Goal: Information Seeking & Learning: Find contact information

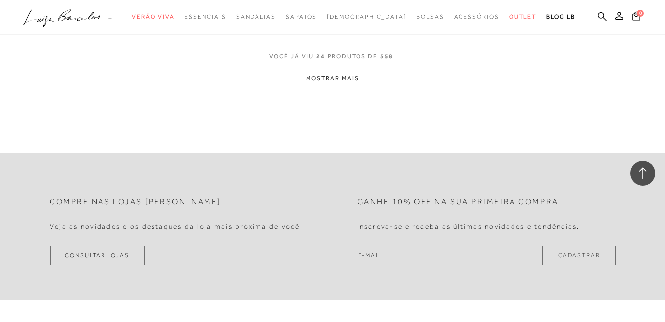
click at [619, 15] on icon at bounding box center [620, 16] width 8 height 8
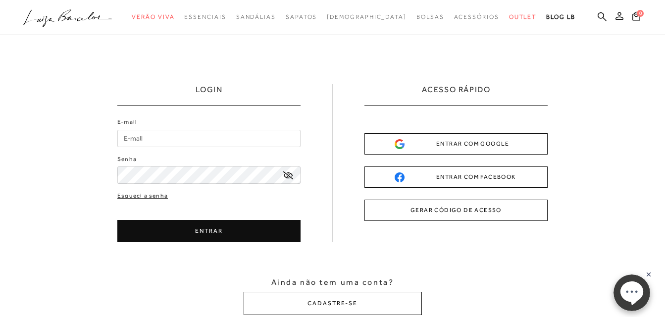
click at [619, 15] on icon at bounding box center [620, 16] width 8 height 8
click at [140, 141] on input "E-mail" at bounding box center [208, 138] width 183 height 17
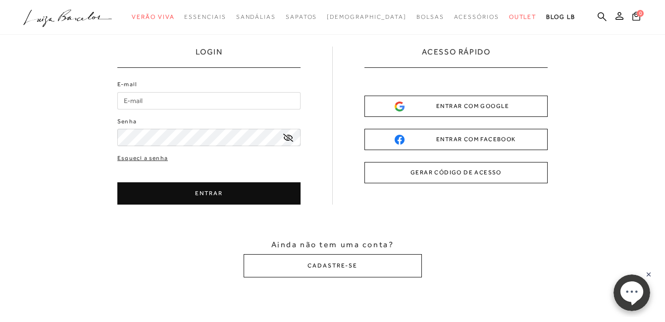
scroll to position [99, 0]
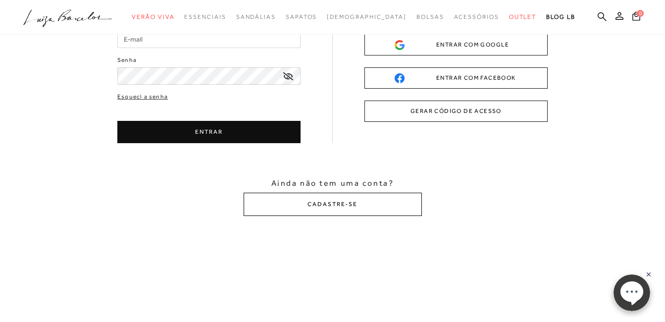
click at [322, 206] on button "CADASTRE-SE" at bounding box center [333, 204] width 178 height 23
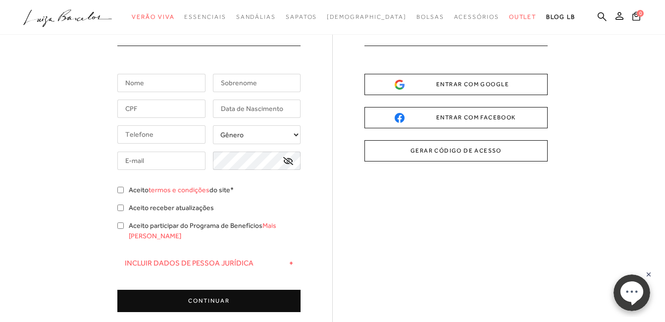
scroll to position [0, 0]
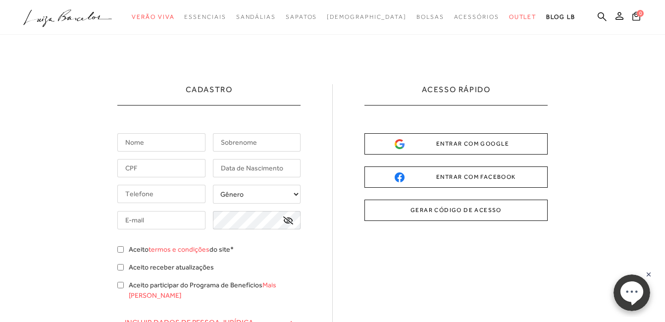
click at [136, 148] on input "text" at bounding box center [161, 142] width 88 height 18
type input "H"
type input "[PERSON_NAME]"
click at [246, 144] on input "text" at bounding box center [257, 142] width 88 height 18
type input "[PERSON_NAME]"
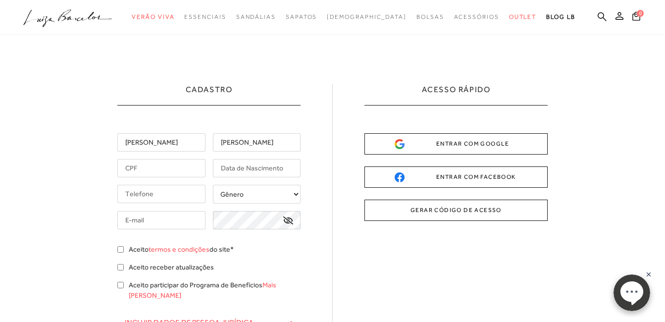
click at [150, 170] on input "text" at bounding box center [161, 168] width 88 height 18
type input "093.648.956-14"
click at [241, 166] on input "text" at bounding box center [257, 168] width 88 height 18
type input "[DATE]"
click at [157, 197] on input "tel" at bounding box center [161, 194] width 88 height 18
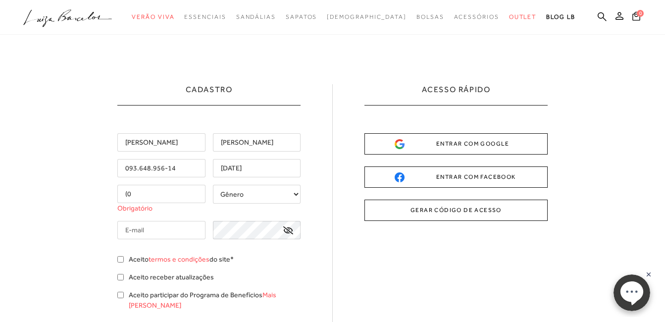
type input "("
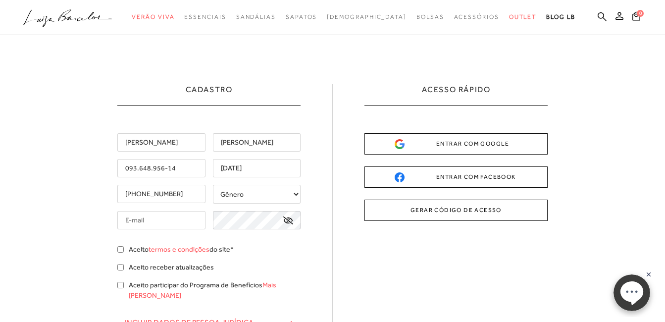
type input "[PHONE_NUMBER]"
click at [295, 194] on select "Gênero Feminino Masculino" at bounding box center [257, 194] width 88 height 19
select select
click at [213, 185] on select "Gênero Feminino Masculino" at bounding box center [257, 194] width 88 height 19
click at [137, 215] on input "text" at bounding box center [161, 220] width 88 height 18
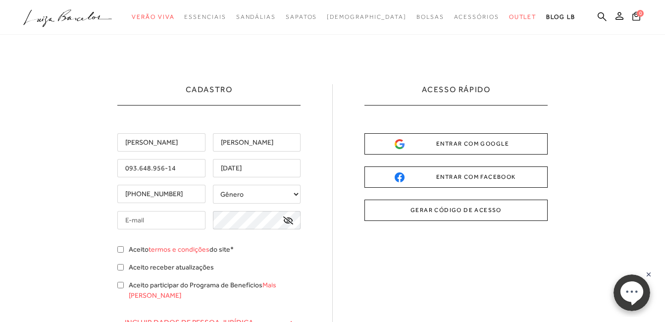
type input "[EMAIL_ADDRESS][DOMAIN_NAME]"
click at [204, 222] on input "[EMAIL_ADDRESS][DOMAIN_NAME]" at bounding box center [161, 220] width 88 height 18
click at [200, 219] on input "[EMAIL_ADDRESS][DOMAIN_NAME]" at bounding box center [161, 220] width 88 height 18
click at [293, 221] on icon at bounding box center [288, 220] width 10 height 8
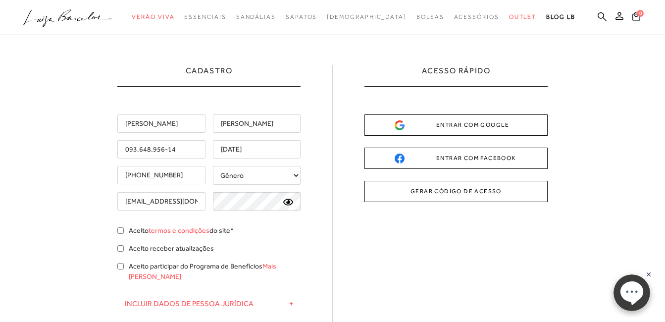
scroll to position [50, 0]
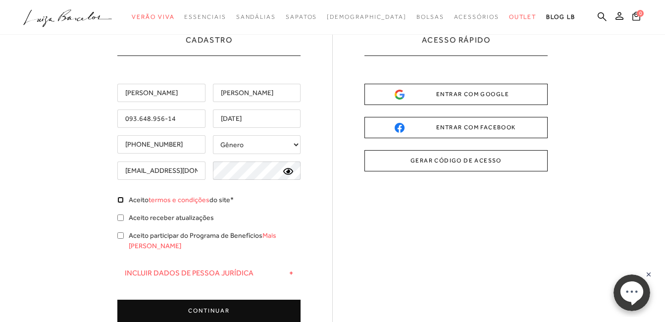
click at [119, 199] on input "Aceito termos e condições do site*" at bounding box center [120, 200] width 6 height 6
checkbox input "true"
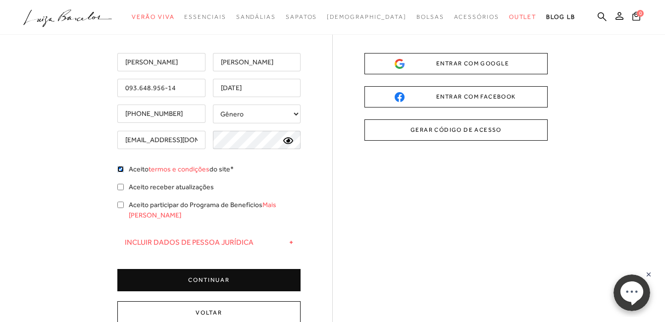
scroll to position [149, 0]
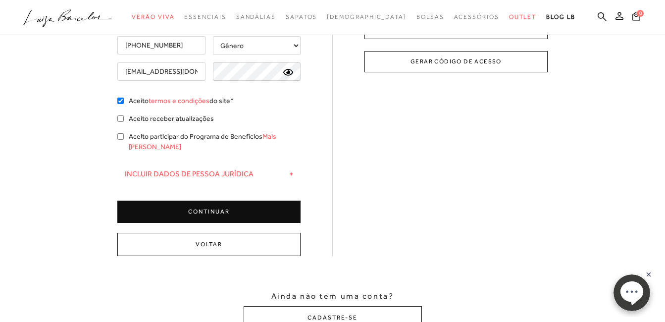
click at [202, 205] on button "CONTINUAR" at bounding box center [208, 212] width 183 height 22
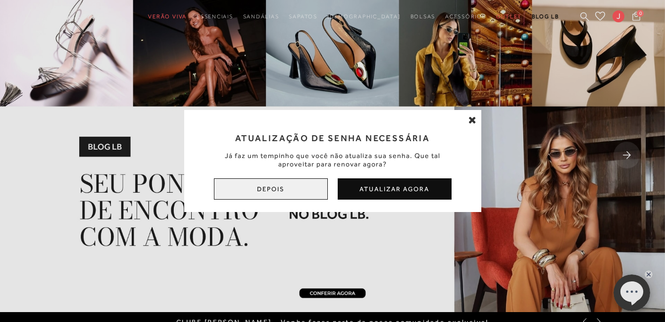
click at [290, 190] on button "Depois" at bounding box center [271, 188] width 114 height 21
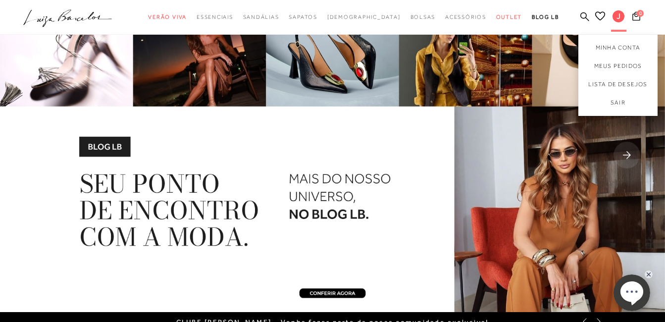
click at [613, 11] on div "J" at bounding box center [618, 17] width 15 height 12
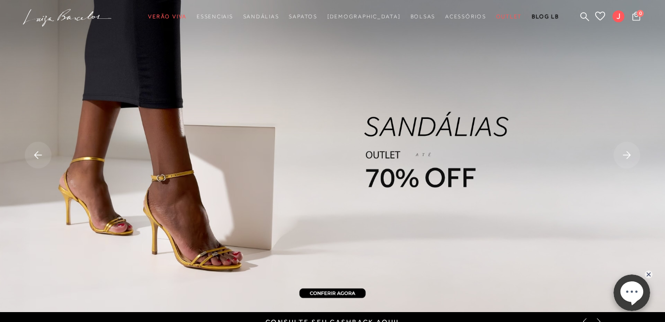
click at [626, 294] on ellipse at bounding box center [631, 291] width 23 height 21
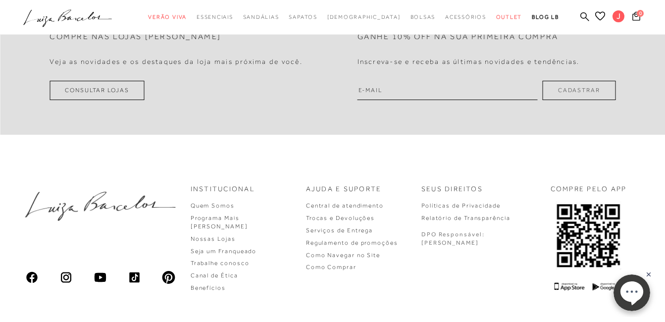
scroll to position [2857, 0]
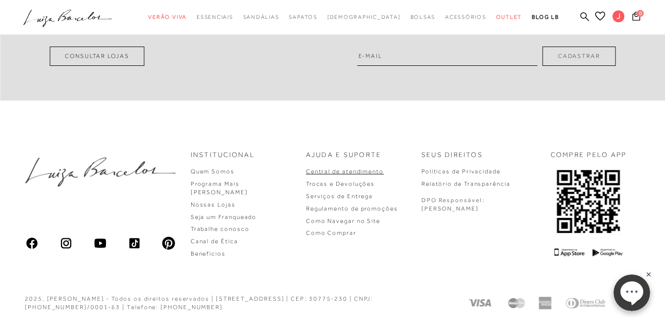
click at [382, 172] on link "Central de atendimento" at bounding box center [345, 171] width 78 height 7
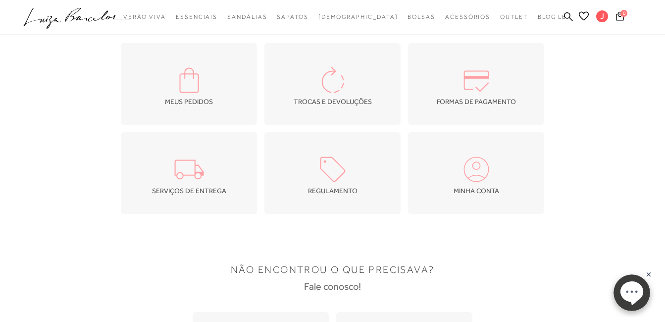
scroll to position [50, 0]
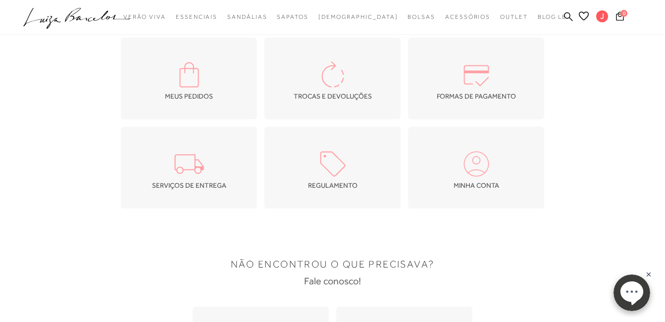
click at [344, 88] on img at bounding box center [333, 74] width 35 height 35
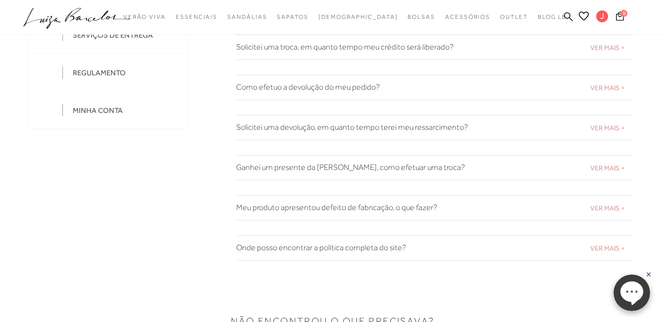
scroll to position [198, 0]
click at [423, 169] on h2 "Ganhei um presente da [PERSON_NAME], como efetuar uma troca?" at bounding box center [434, 166] width 396 height 9
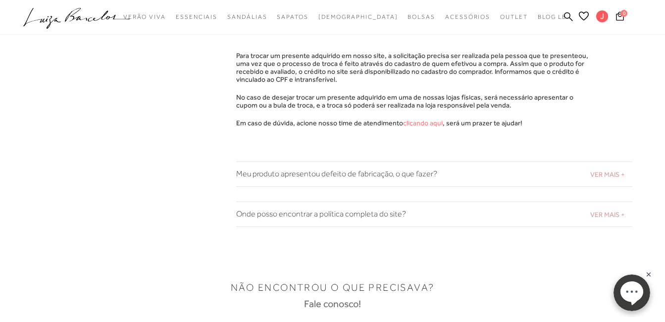
scroll to position [396, 0]
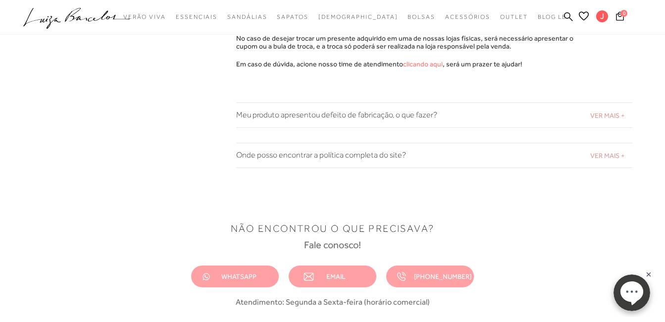
click at [306, 114] on h2 "Meu produto apresentou defeito de fabricação, o que fazer?" at bounding box center [434, 114] width 396 height 9
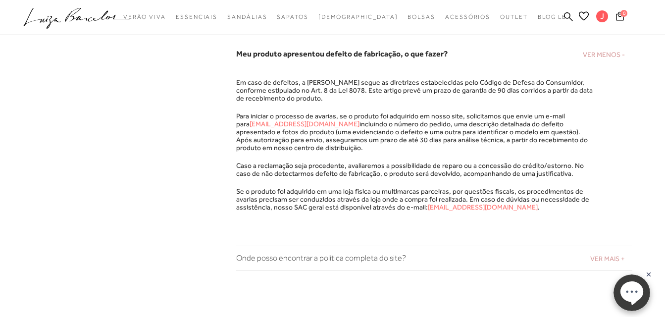
scroll to position [297, 0]
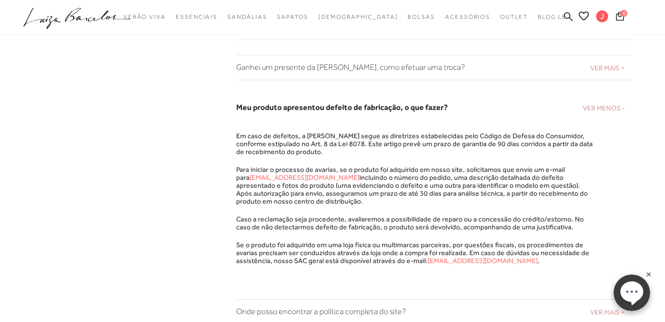
click at [462, 261] on link "[EMAIL_ADDRESS][DOMAIN_NAME]" at bounding box center [483, 261] width 110 height 8
